Goal: Information Seeking & Learning: Learn about a topic

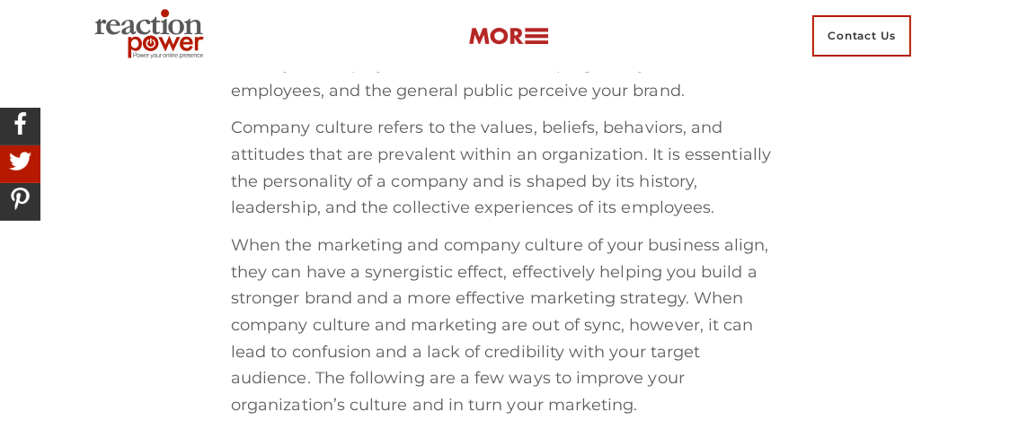
scroll to position [880, 0]
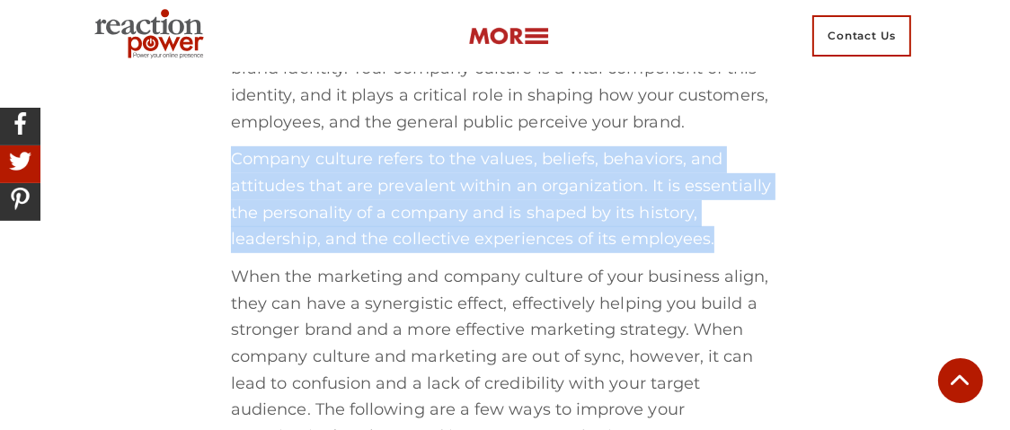
drag, startPoint x: 228, startPoint y: 160, endPoint x: 723, endPoint y: 234, distance: 500.6
click at [723, 234] on p "Company culture refers to the values, beliefs, behaviors, and attitudes that ar…" at bounding box center [505, 199] width 548 height 107
drag, startPoint x: 223, startPoint y: 159, endPoint x: 719, endPoint y: 232, distance: 501.4
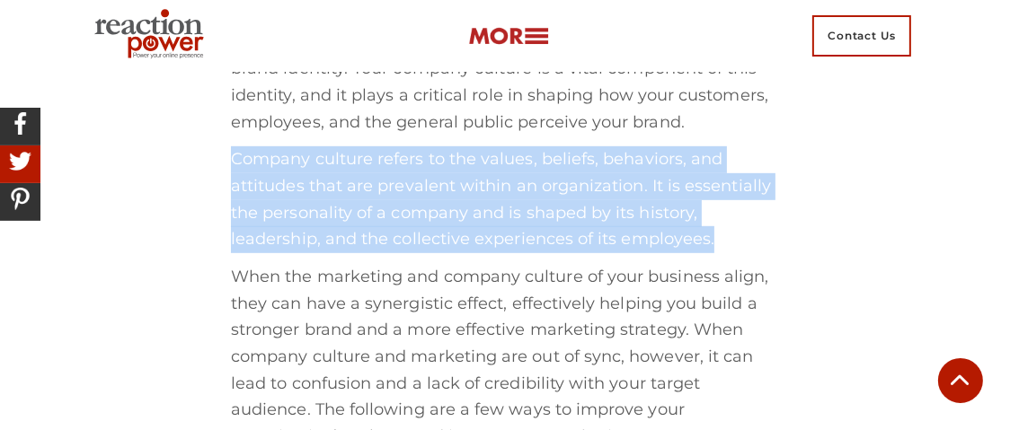
click at [719, 232] on p "Company culture refers to the values, beliefs, behaviors, and attitudes that ar…" at bounding box center [505, 199] width 548 height 107
drag, startPoint x: 724, startPoint y: 239, endPoint x: 228, endPoint y: 160, distance: 502.4
copy p "Company culture refers to the values, beliefs, behaviors, and attitudes that ar…"
